Goal: Task Accomplishment & Management: Complete application form

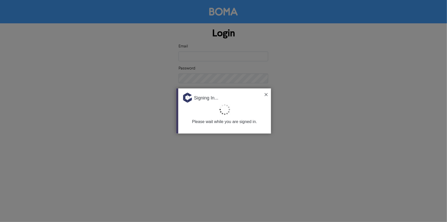
type input "[EMAIL_ADDRESS][DOMAIN_NAME]"
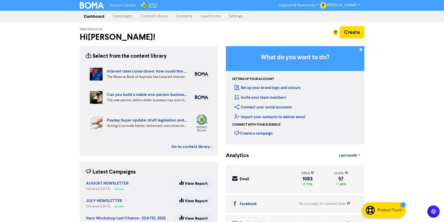
click at [128, 16] on link "Campaigns" at bounding box center [122, 16] width 28 height 10
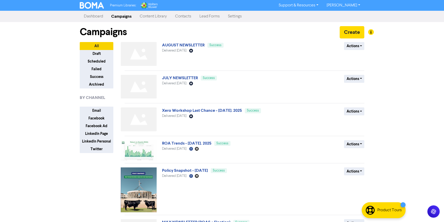
click at [90, 16] on link "Dashboard" at bounding box center [93, 16] width 27 height 10
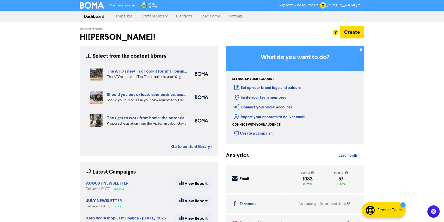
click at [184, 16] on link "Contacts" at bounding box center [184, 16] width 24 height 10
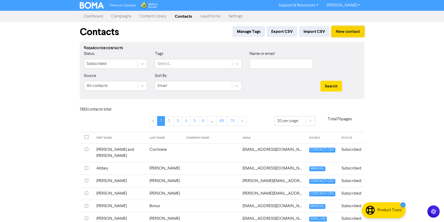
click at [343, 33] on button "New contact" at bounding box center [347, 31] width 33 height 11
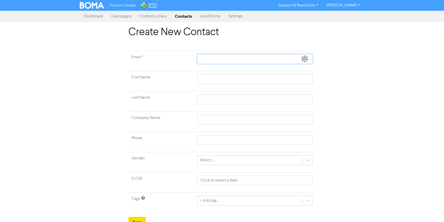
type input "[EMAIL_ADDRESS][DOMAIN_NAME]"
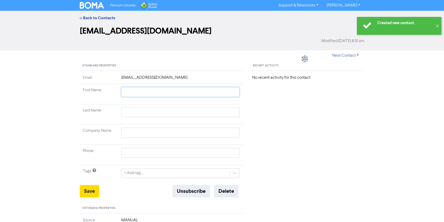
click at [145, 90] on input "text" at bounding box center [180, 92] width 118 height 10
click at [148, 75] on td "[EMAIL_ADDRESS][DOMAIN_NAME]" at bounding box center [180, 79] width 124 height 9
drag, startPoint x: 187, startPoint y: 75, endPoint x: 235, endPoint y: 73, distance: 48.4
click at [187, 75] on td "[EMAIL_ADDRESS][DOMAIN_NAME]" at bounding box center [180, 79] width 124 height 9
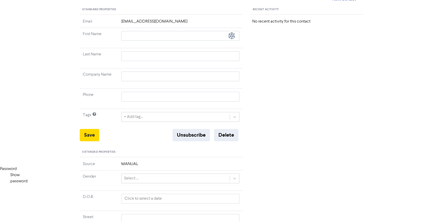
scroll to position [46, 0]
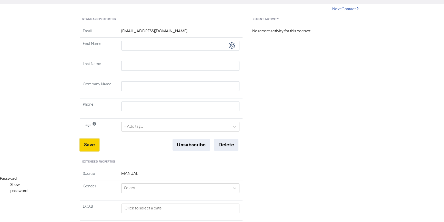
click at [94, 142] on button "Save" at bounding box center [89, 145] width 19 height 12
drag, startPoint x: 193, startPoint y: 27, endPoint x: 67, endPoint y: 33, distance: 126.5
click at [67, 33] on div "<< Back to Contacts [EMAIL_ADDRESS][DOMAIN_NAME] Modified [DATE] 8:51 am Next C…" at bounding box center [222, 155] width 444 height 383
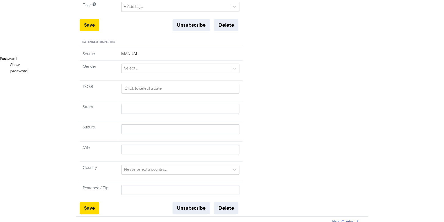
scroll to position [170, 0]
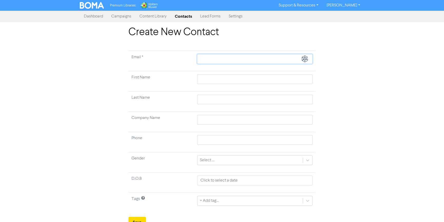
click at [221, 59] on input "text" at bounding box center [254, 59] width 115 height 10
type input "k"
type input "ks"
type input "ksa"
type input "ksau"
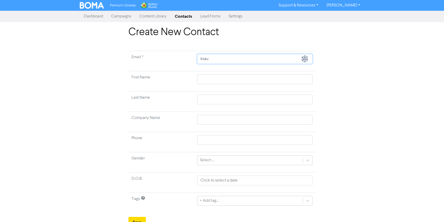
type input "ksaun"
type input "ksaund"
type input "ksaunde"
type input "ksaunder"
type input "ksaunders"
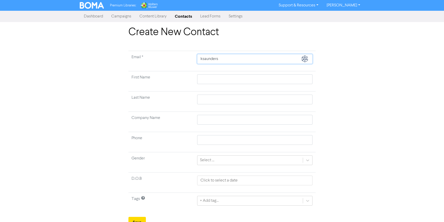
type input "ksaunders@"
type input "ksaunders@p"
type input "ksaunders@pr"
type input "ksaunders@pri"
type input "ksaunders@prin"
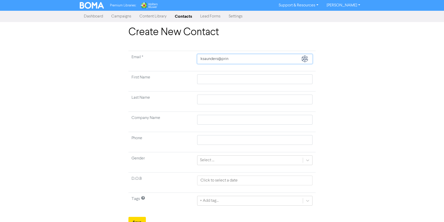
type input "ksaunders@princ"
type input "ksaunders@prince"
type input "ksaunders@princ"
type input "ksaunders@princp"
type input "ksaunders@princpl"
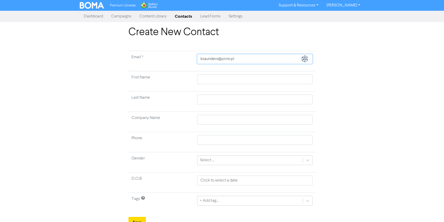
type input "ksaunders@princple"
type input "ksaunders@princpl"
type input "ksaunders@princp"
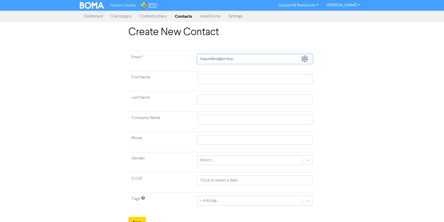
type input "ksaunders@princ"
type input "ksaunders@princi"
type input "ksaunders@princip"
type input "ksaunders@principl"
type input "ksaunders@principle"
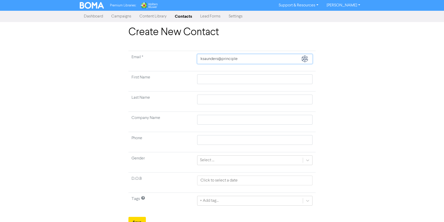
type input "ksaunders@principlef"
type input "ksaunders@principlefo"
type input "ksaunders@principlefoc"
type input "ksaunders@principlefocu"
type input "ksaunders@principlefocus"
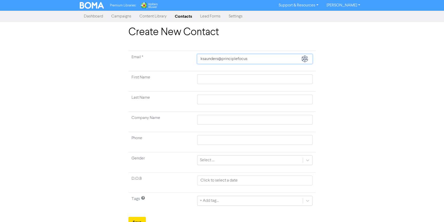
type input "ksaunders@principlefocus."
click at [215, 73] on td at bounding box center [254, 81] width 121 height 20
click at [229, 82] on input "text" at bounding box center [254, 79] width 115 height 10
click at [231, 140] on input "text" at bounding box center [254, 140] width 115 height 10
click at [376, 129] on div "Create New Contact Email * [EMAIL_ADDRESS][DOMAIN_NAME] First Name [PERSON_NAME…" at bounding box center [222, 126] width 444 height 201
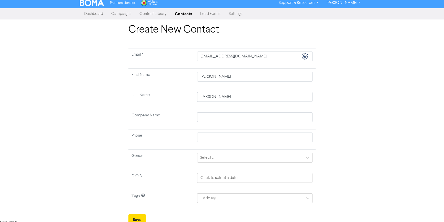
scroll to position [5, 0]
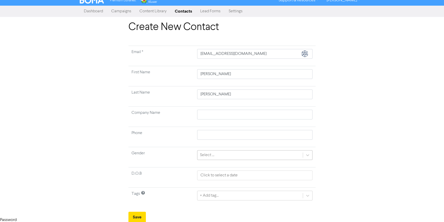
click at [222, 157] on div "Select ..." at bounding box center [249, 154] width 105 height 9
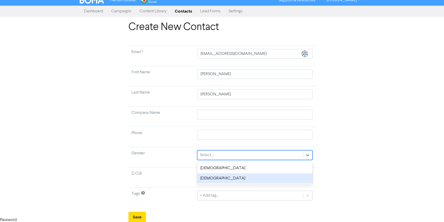
click at [237, 178] on div "[DEMOGRAPHIC_DATA]" at bounding box center [254, 178] width 115 height 10
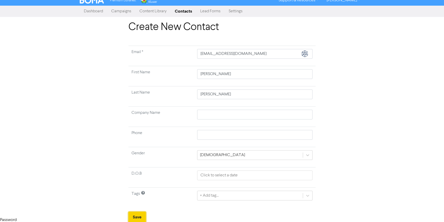
click at [138, 216] on button "Save" at bounding box center [136, 217] width 17 height 11
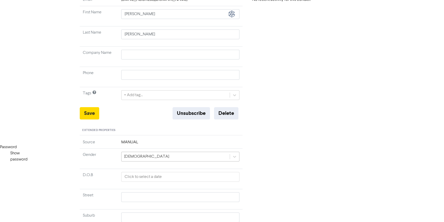
scroll to position [116, 0]
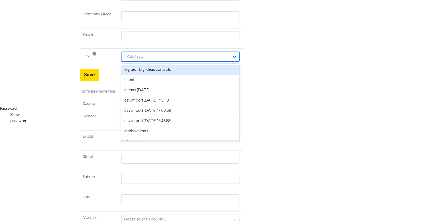
click at [142, 55] on div "+ Add tag..." at bounding box center [133, 57] width 19 height 6
click at [333, 65] on div "Recent Activity No recent activity for this contact" at bounding box center [307, 104] width 122 height 319
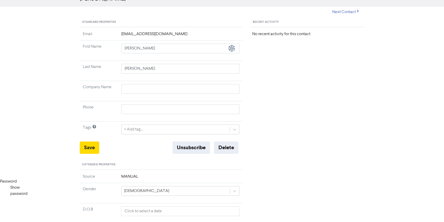
scroll to position [0, 0]
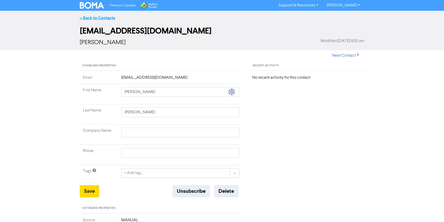
click at [90, 16] on link "<< Back to Contacts" at bounding box center [97, 17] width 35 height 5
